Goal: Information Seeking & Learning: Check status

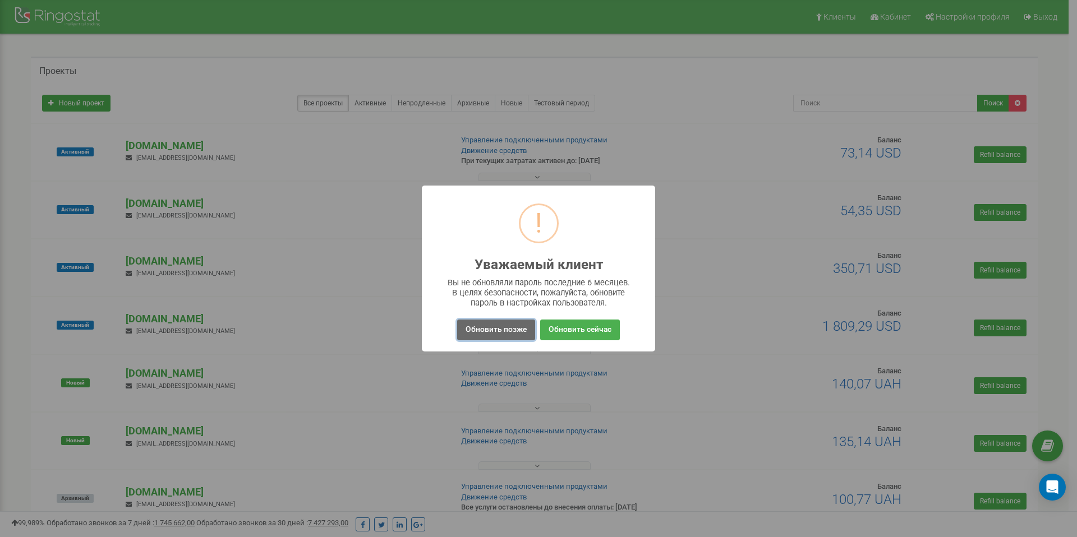
click at [490, 329] on button "Обновить позже" at bounding box center [496, 330] width 78 height 21
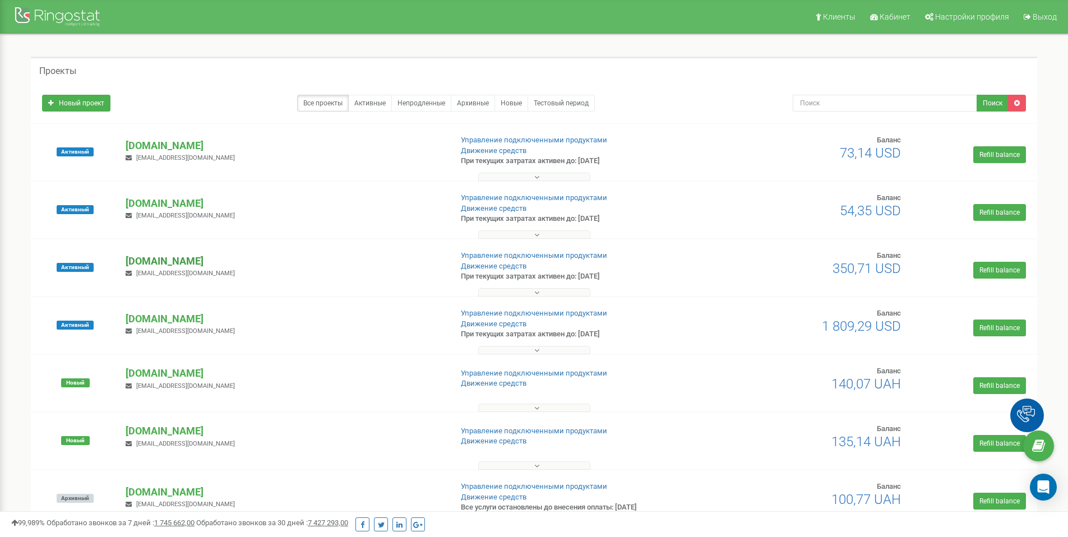
click at [186, 262] on p "[DOMAIN_NAME]" at bounding box center [284, 261] width 317 height 15
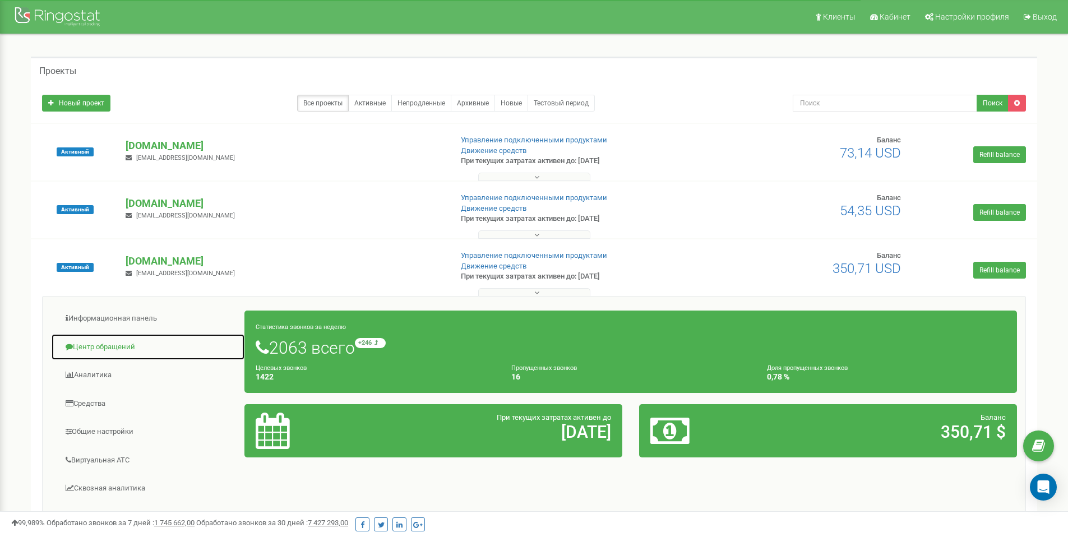
click at [125, 349] on link "Центр обращений" at bounding box center [148, 347] width 194 height 27
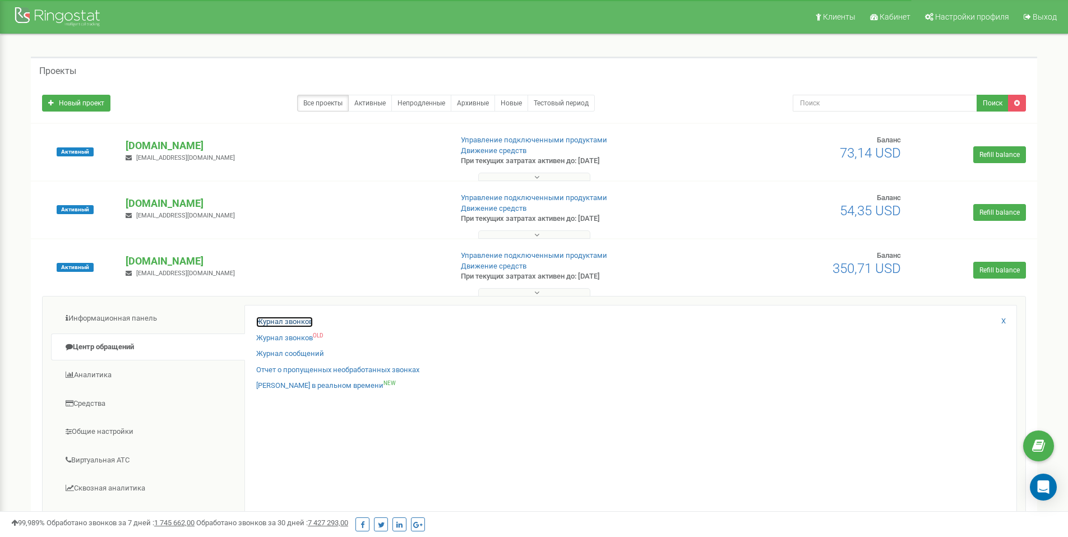
click at [267, 321] on link "Журнал звонков" at bounding box center [284, 322] width 57 height 11
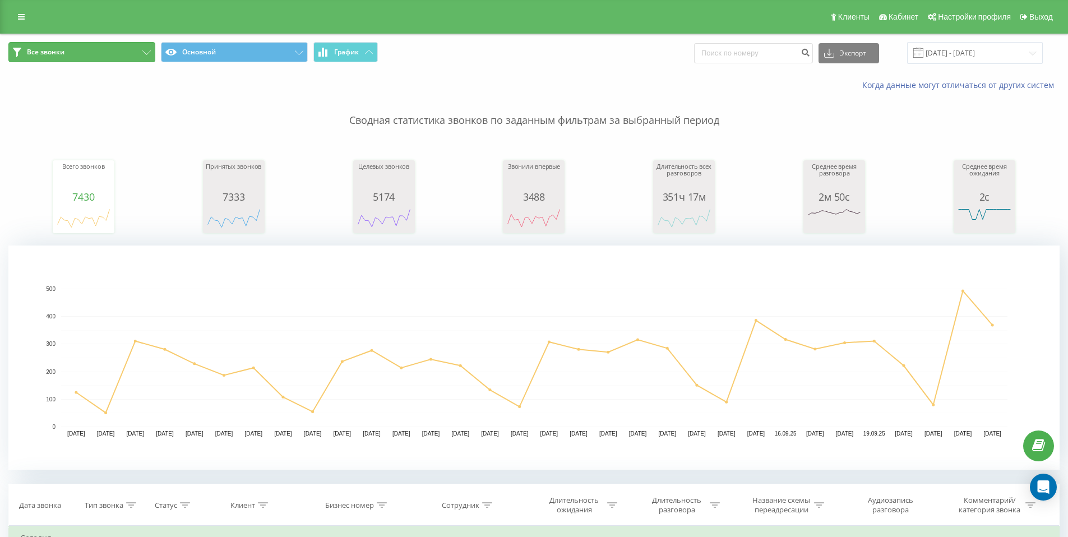
click at [136, 47] on button "Все звонки" at bounding box center [81, 52] width 147 height 20
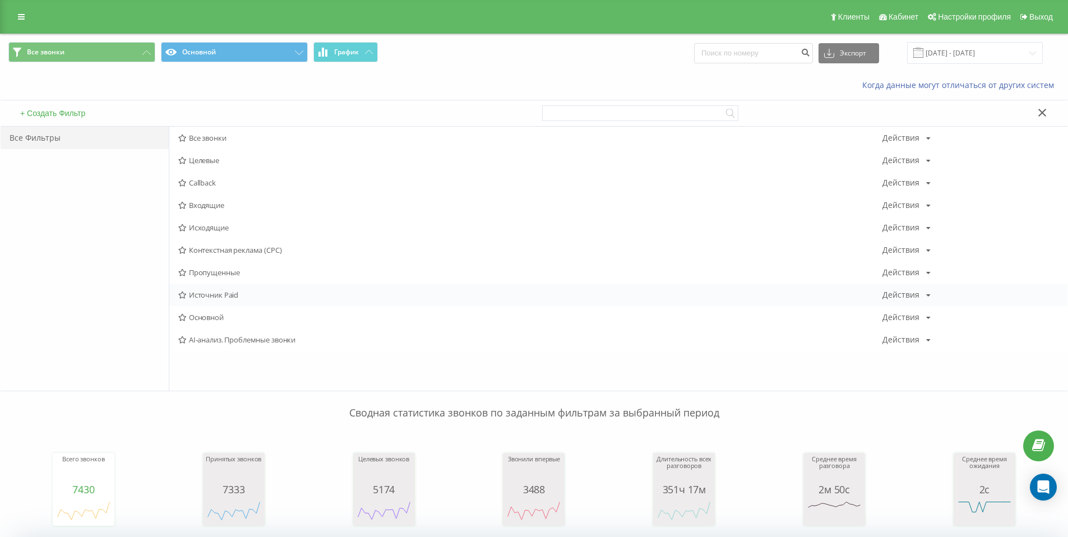
click at [241, 293] on span "Источник Paid" at bounding box center [530, 295] width 704 height 8
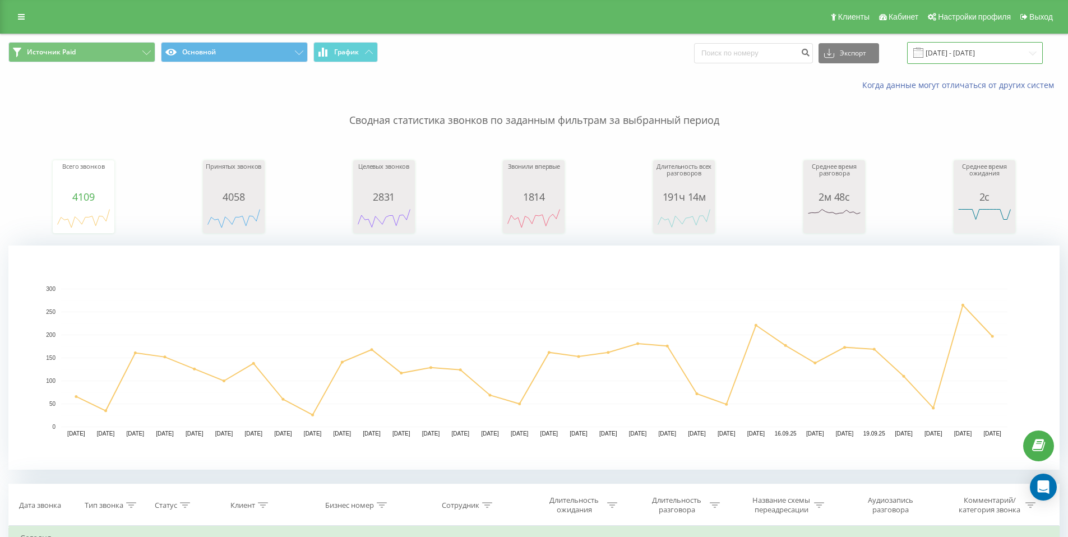
click at [967, 57] on input "23.08.2025 - 23.09.2025" at bounding box center [975, 53] width 136 height 22
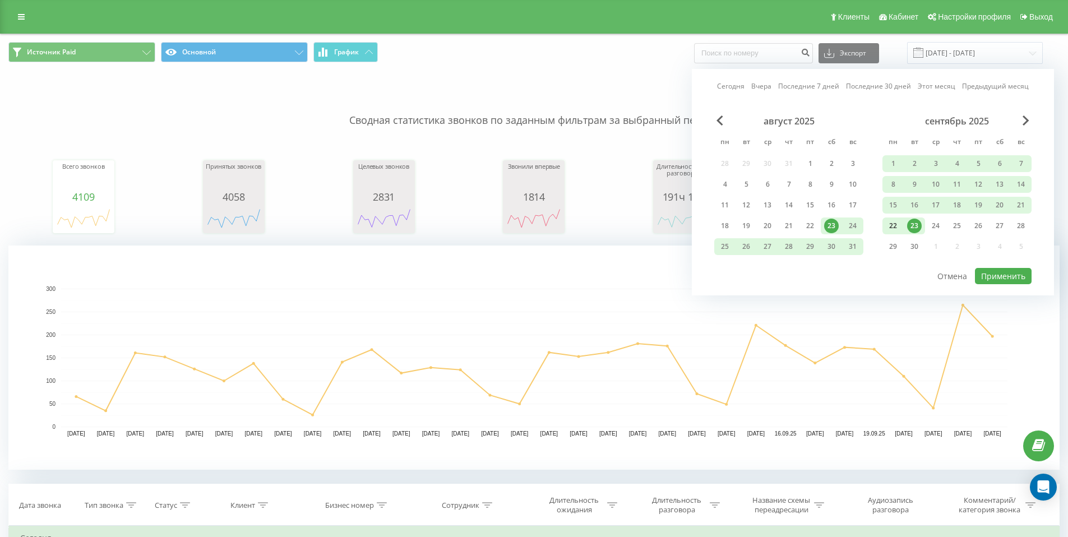
click at [895, 225] on div "22" at bounding box center [893, 226] width 15 height 15
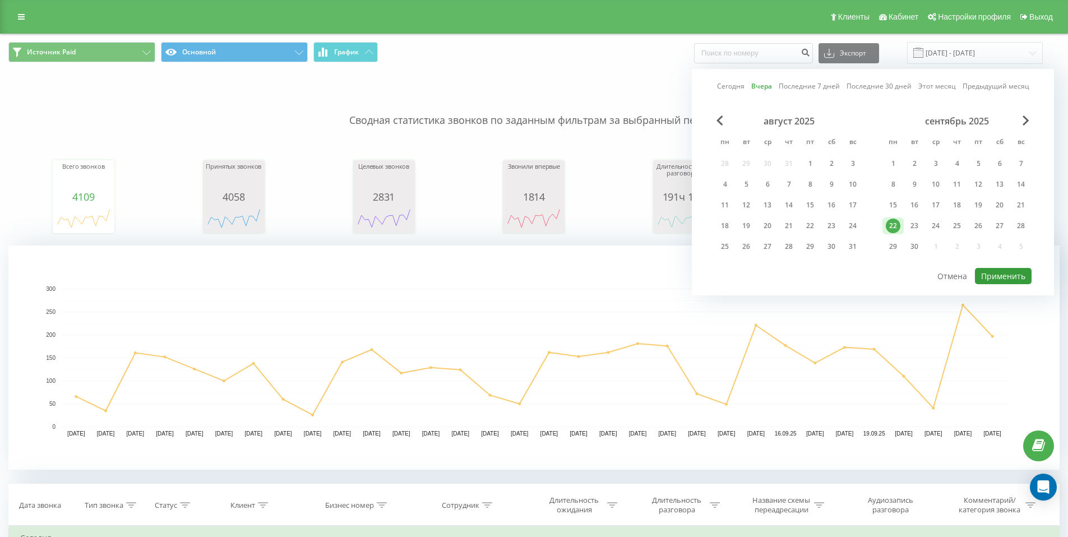
click at [996, 274] on button "Применить" at bounding box center [1003, 276] width 57 height 16
type input "22.09.2025 - 22.09.2025"
